Goal: Information Seeking & Learning: Learn about a topic

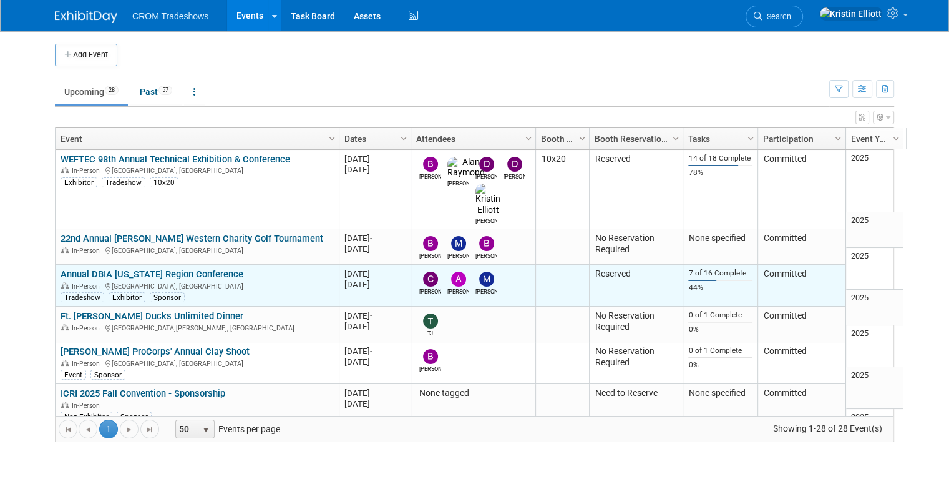
click at [185, 268] on link "Annual DBIA [US_STATE] Region Conference" at bounding box center [152, 273] width 183 height 11
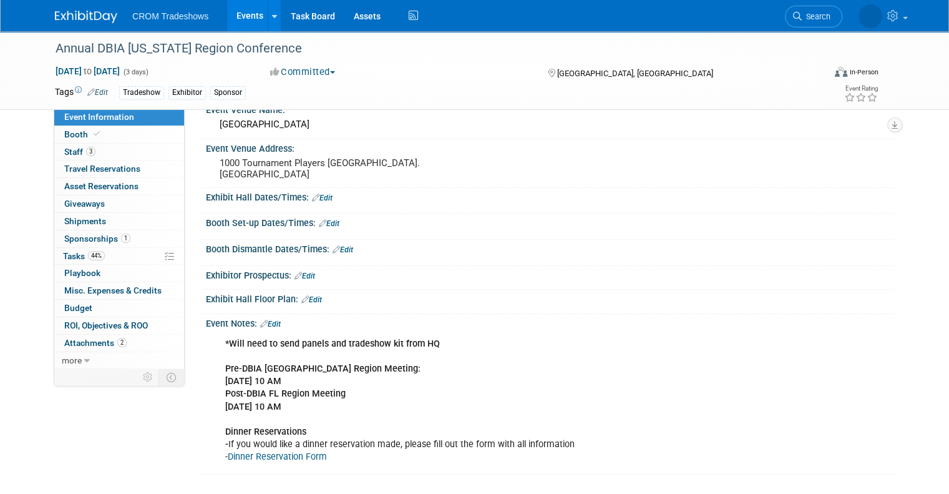
scroll to position [90, 0]
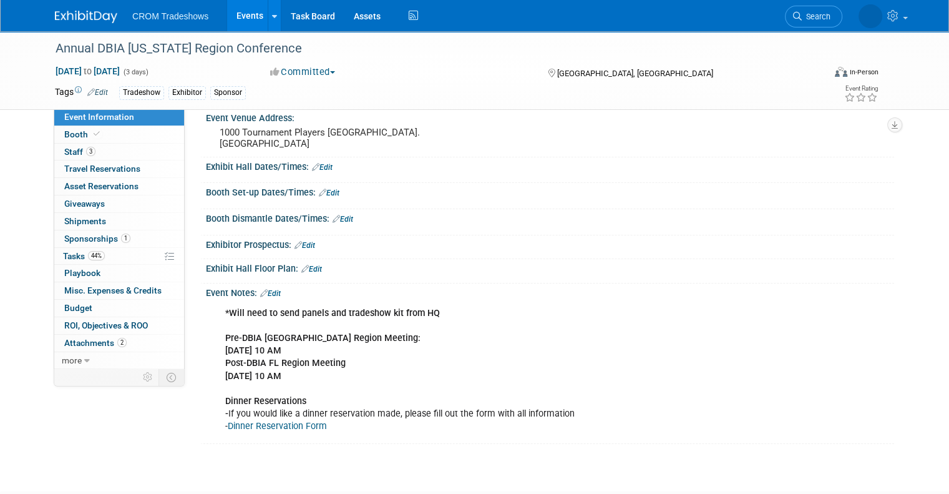
click at [233, 15] on link "Events" at bounding box center [250, 15] width 46 height 31
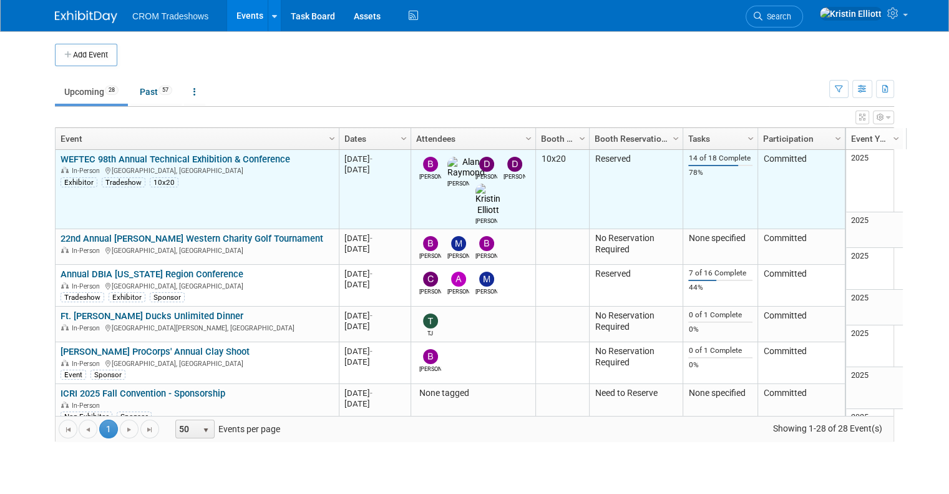
click at [137, 159] on link "WEFTEC 98th Annual Technical Exhibition & Conference" at bounding box center [176, 158] width 230 height 11
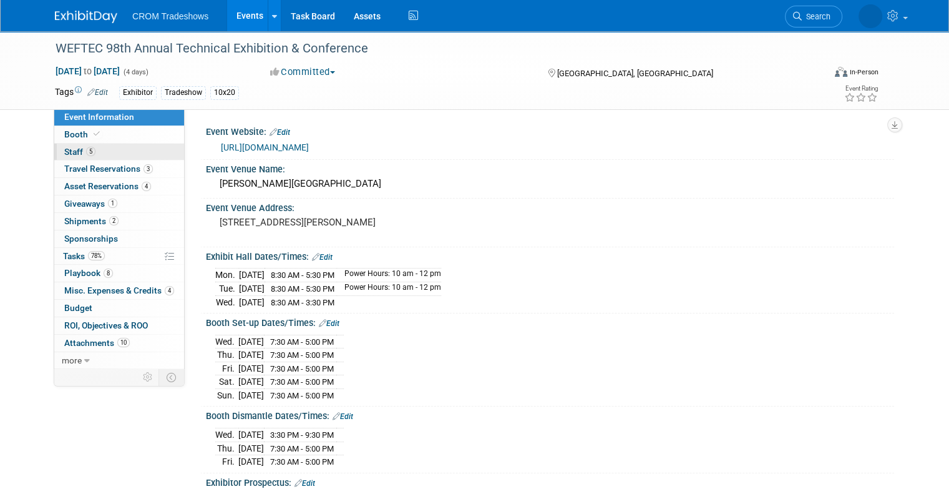
click at [130, 154] on link "5 Staff 5" at bounding box center [119, 151] width 130 height 17
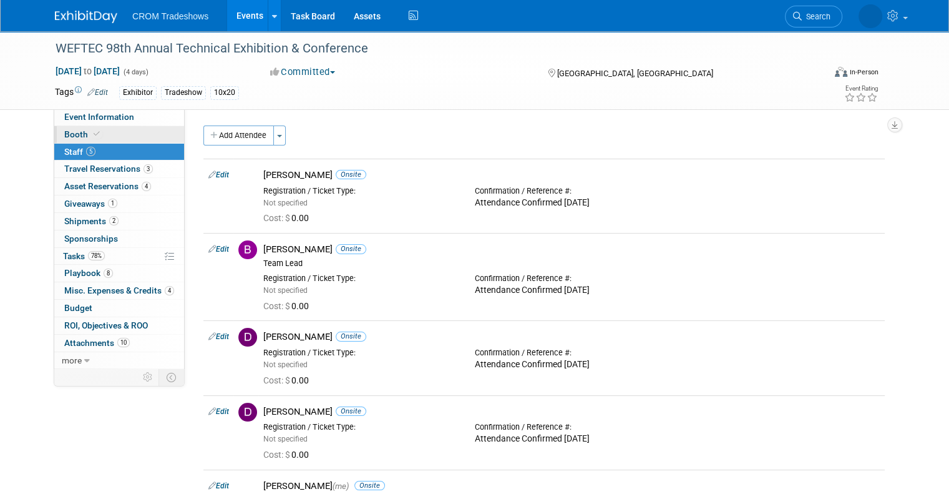
click at [127, 126] on link "Booth" at bounding box center [119, 134] width 130 height 17
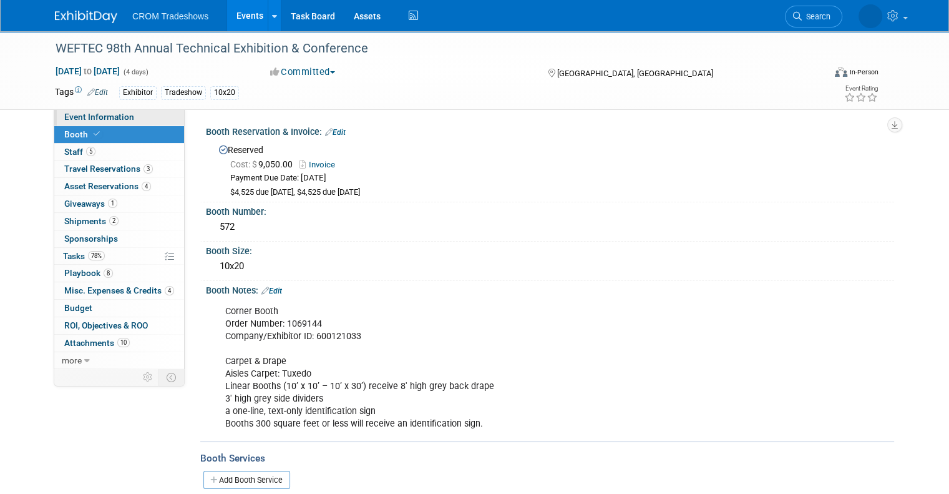
click at [123, 123] on link "Event Information" at bounding box center [119, 117] width 130 height 17
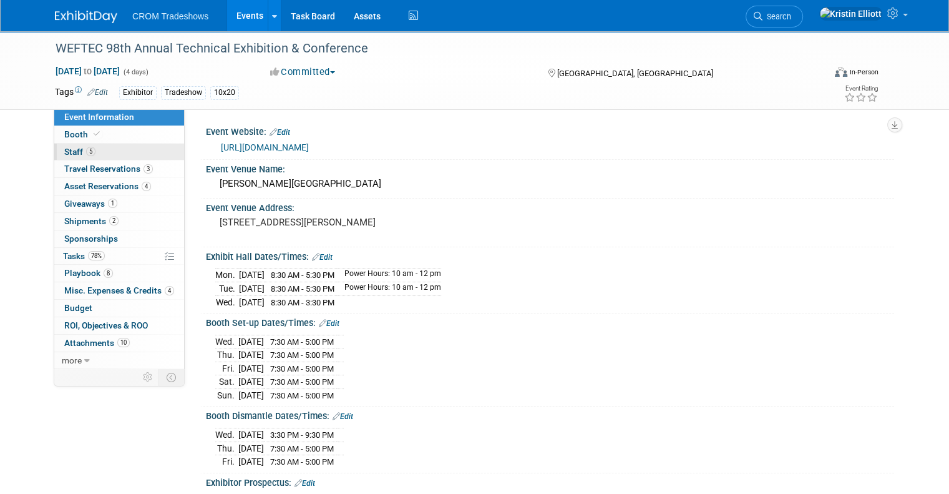
click at [109, 152] on link "5 Staff 5" at bounding box center [119, 151] width 130 height 17
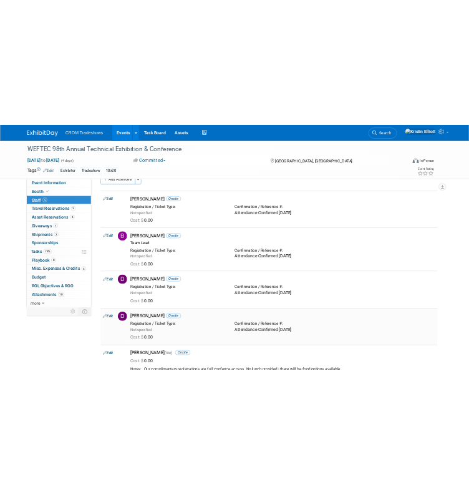
scroll to position [16, 0]
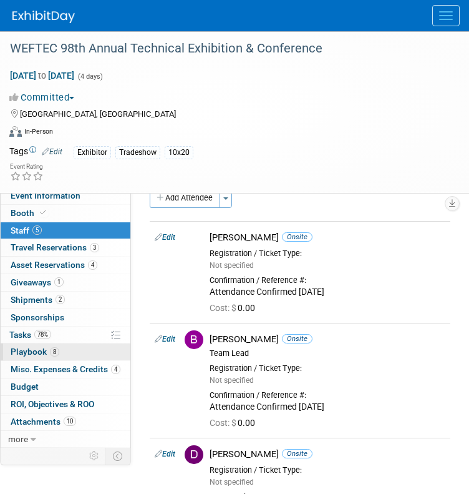
click at [59, 349] on link "8 Playbook 8" at bounding box center [66, 351] width 130 height 17
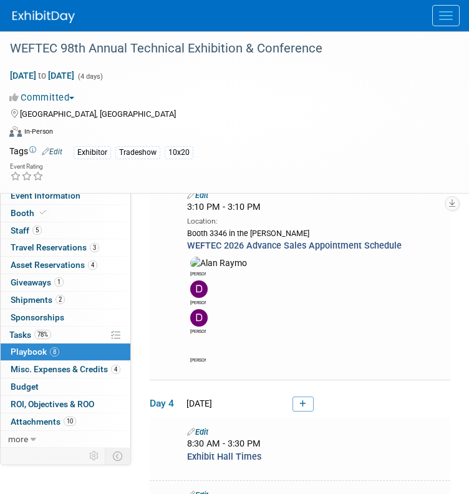
scroll to position [757, 0]
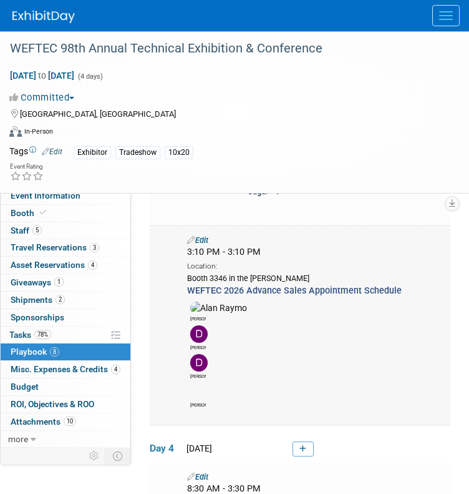
drag, startPoint x: 404, startPoint y: 291, endPoint x: 190, endPoint y: 286, distance: 214.1
click at [190, 286] on div "WEFTEC 2026 Advance Sales Appointment Schedule" at bounding box center [316, 290] width 276 height 13
copy span "WEFTEC 2026 Advance Sales Appointment Schedule"
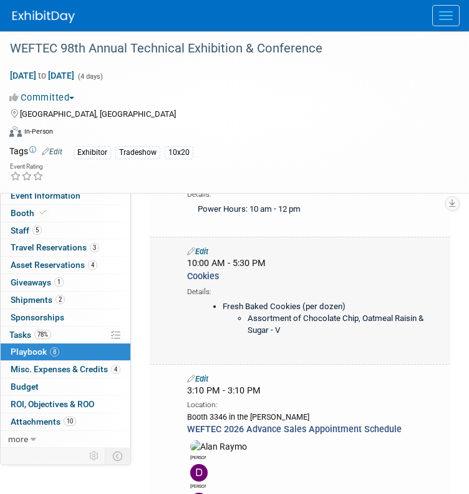
scroll to position [634, 0]
